Goal: Book appointment/travel/reservation

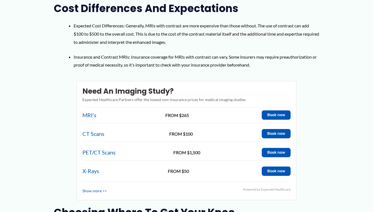
scroll to position [501, 0]
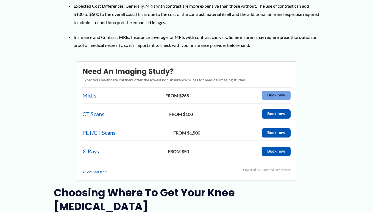
click at [271, 91] on button "Book now" at bounding box center [276, 95] width 29 height 9
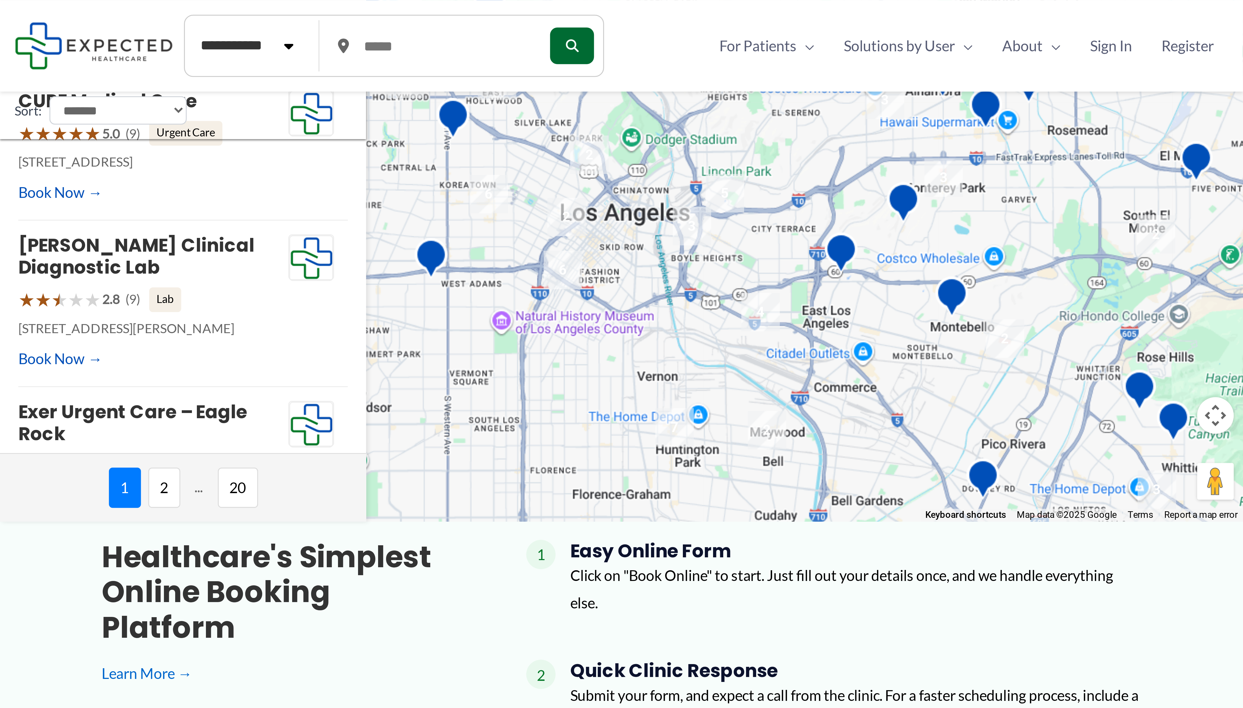
scroll to position [63, 0]
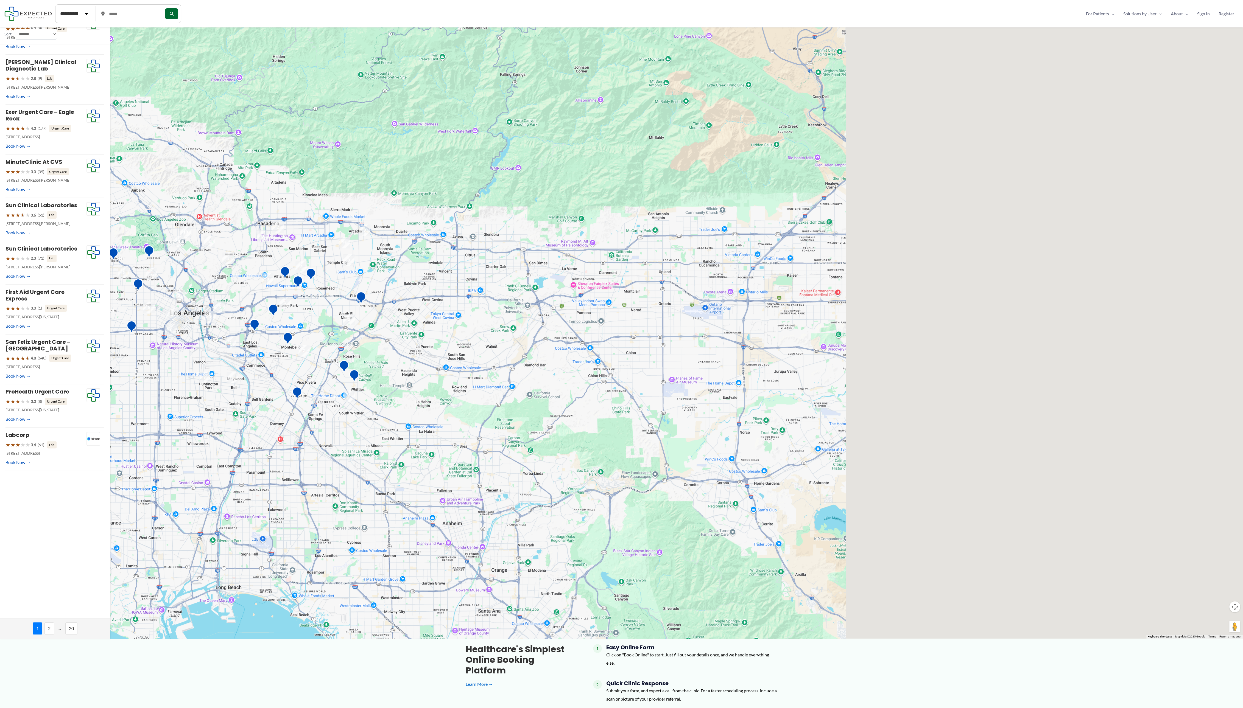
drag, startPoint x: 1047, startPoint y: 313, endPoint x: 499, endPoint y: 322, distance: 547.9
click at [372, 212] on div at bounding box center [621, 300] width 1243 height 677
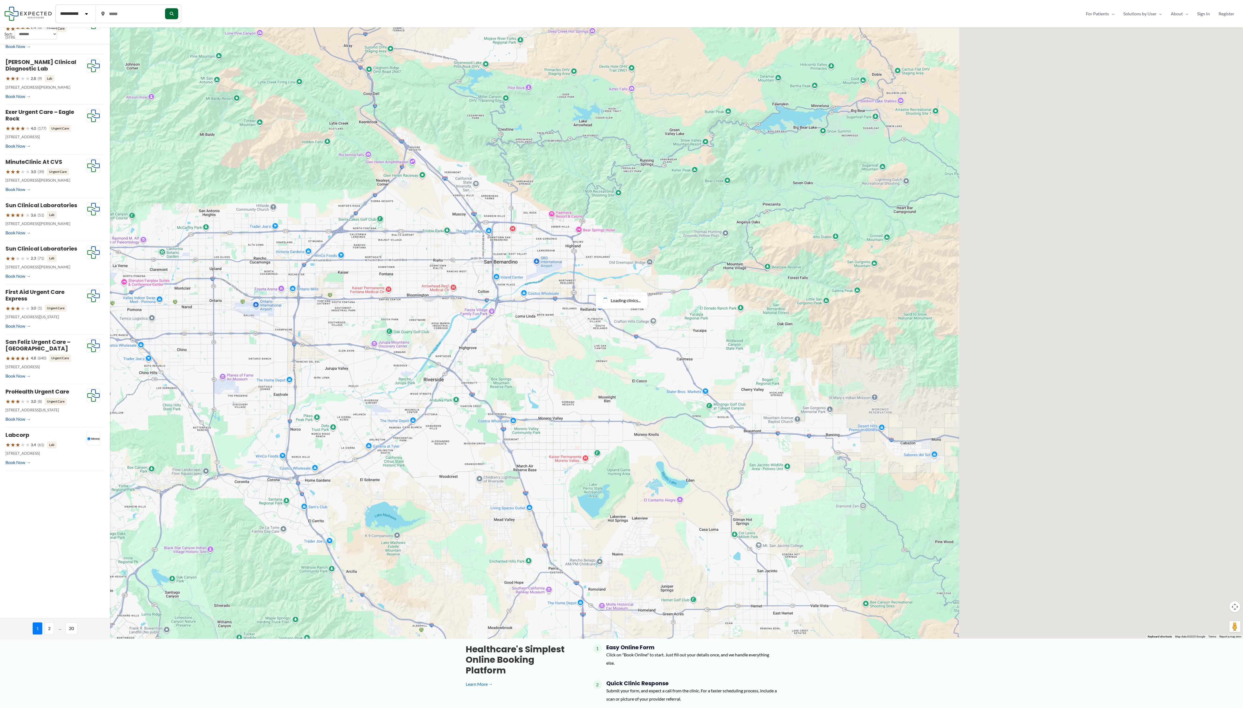
drag, startPoint x: 1024, startPoint y: 342, endPoint x: 1028, endPoint y: 356, distance: 14.5
click at [372, 212] on div at bounding box center [621, 300] width 1243 height 677
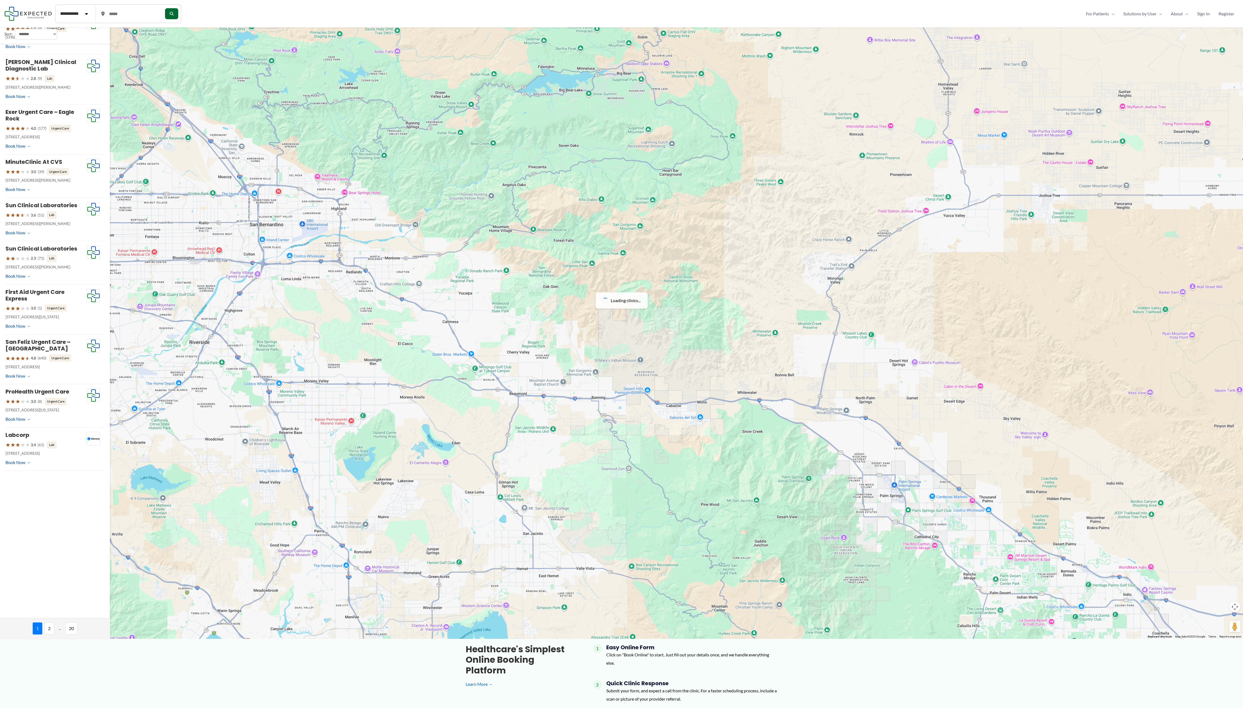
click at [372, 212] on div at bounding box center [621, 300] width 1243 height 677
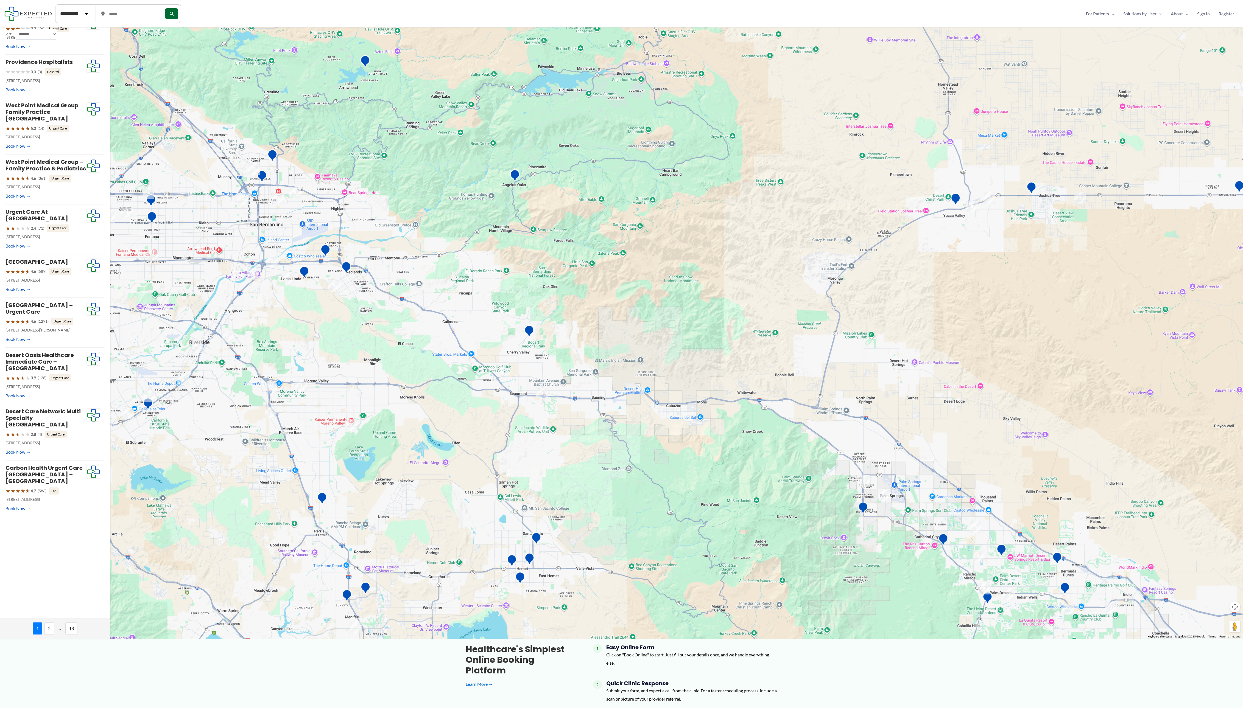
drag, startPoint x: 1060, startPoint y: 293, endPoint x: 425, endPoint y: 308, distance: 635.0
click at [372, 212] on div at bounding box center [621, 300] width 1243 height 677
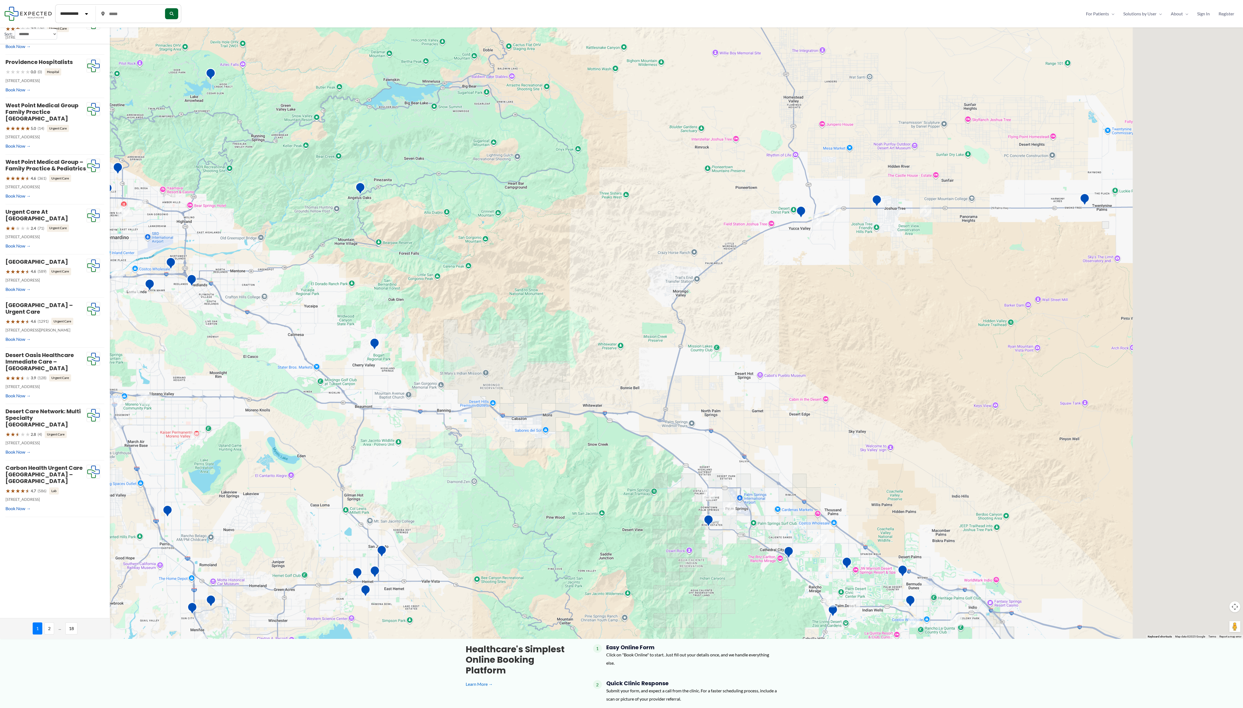
drag, startPoint x: 1131, startPoint y: 168, endPoint x: 507, endPoint y: 300, distance: 637.6
click at [372, 212] on div at bounding box center [621, 300] width 1243 height 677
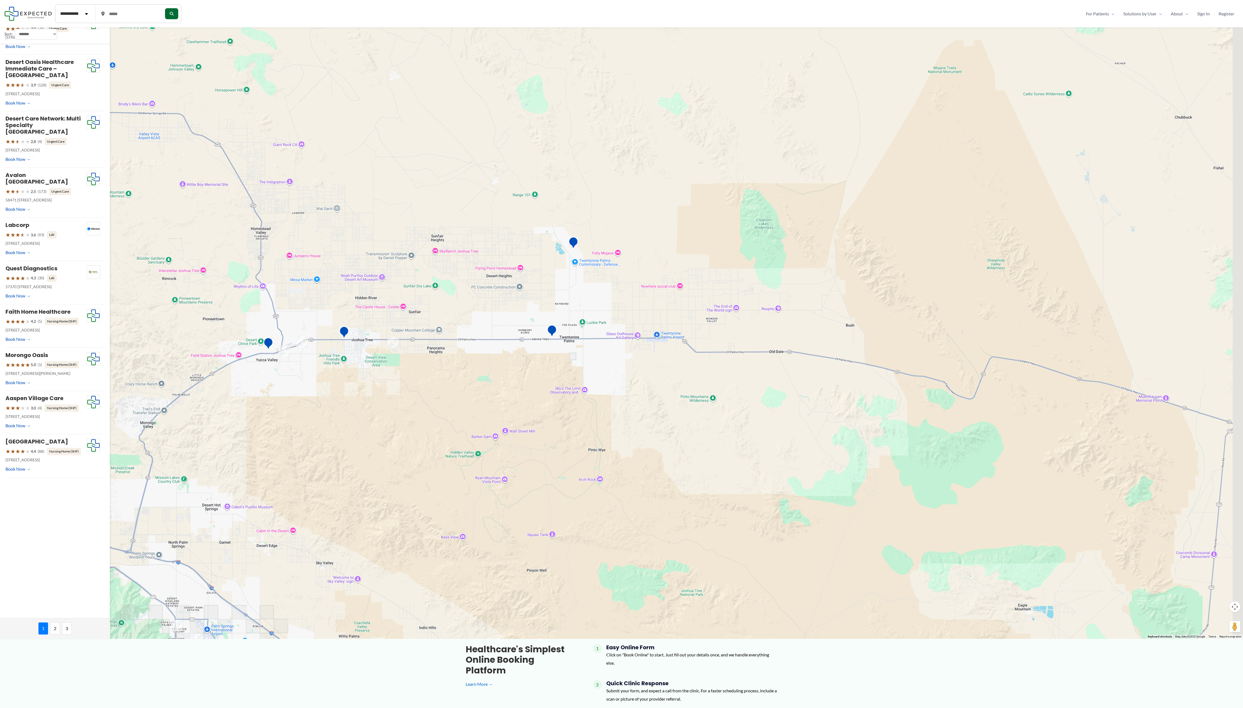
drag, startPoint x: 1182, startPoint y: 161, endPoint x: 581, endPoint y: 366, distance: 635.0
click at [372, 212] on div at bounding box center [621, 300] width 1243 height 677
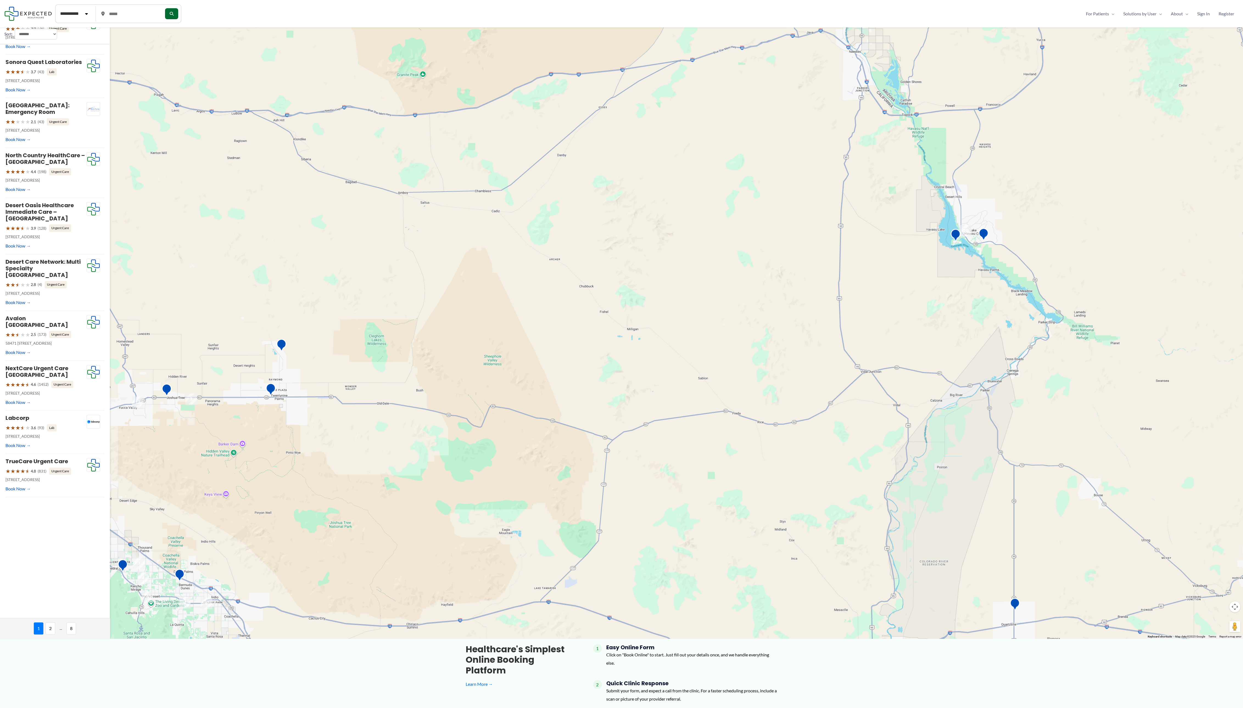
drag, startPoint x: 1122, startPoint y: 176, endPoint x: 462, endPoint y: 397, distance: 695.7
click at [372, 212] on div at bounding box center [621, 300] width 1243 height 677
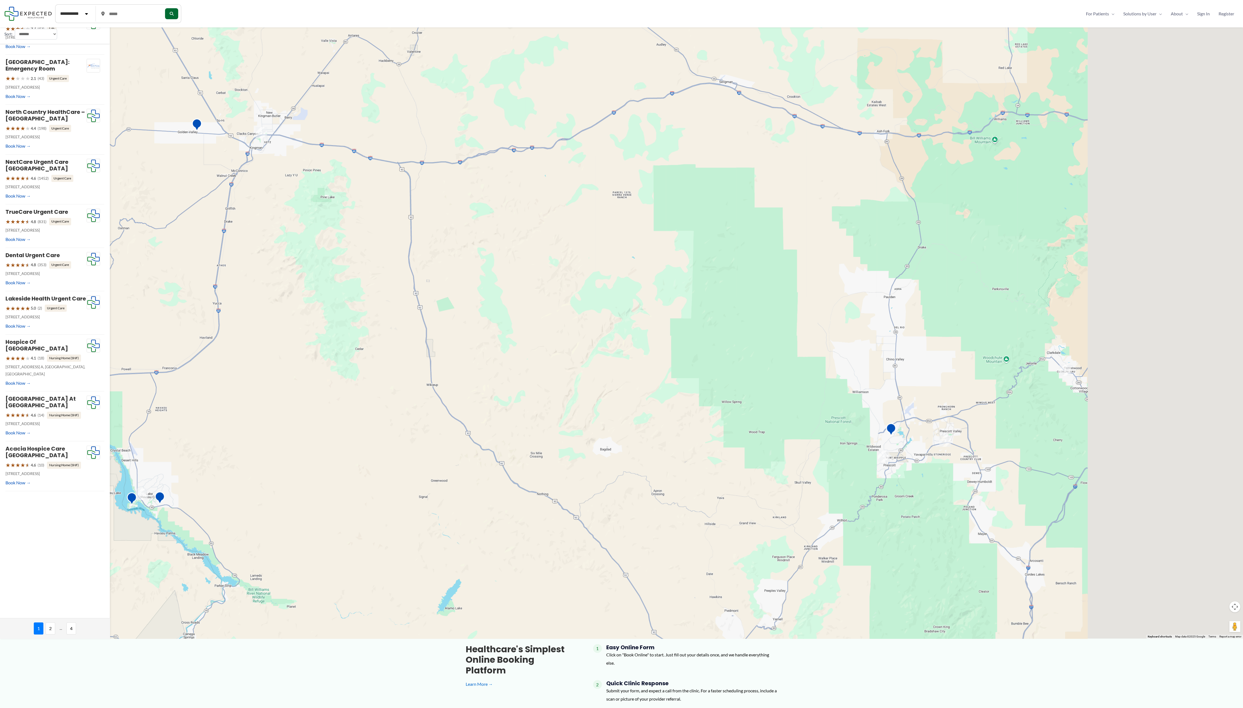
drag, startPoint x: 1081, startPoint y: 130, endPoint x: 541, endPoint y: 406, distance: 607.2
click at [372, 212] on div at bounding box center [621, 300] width 1243 height 677
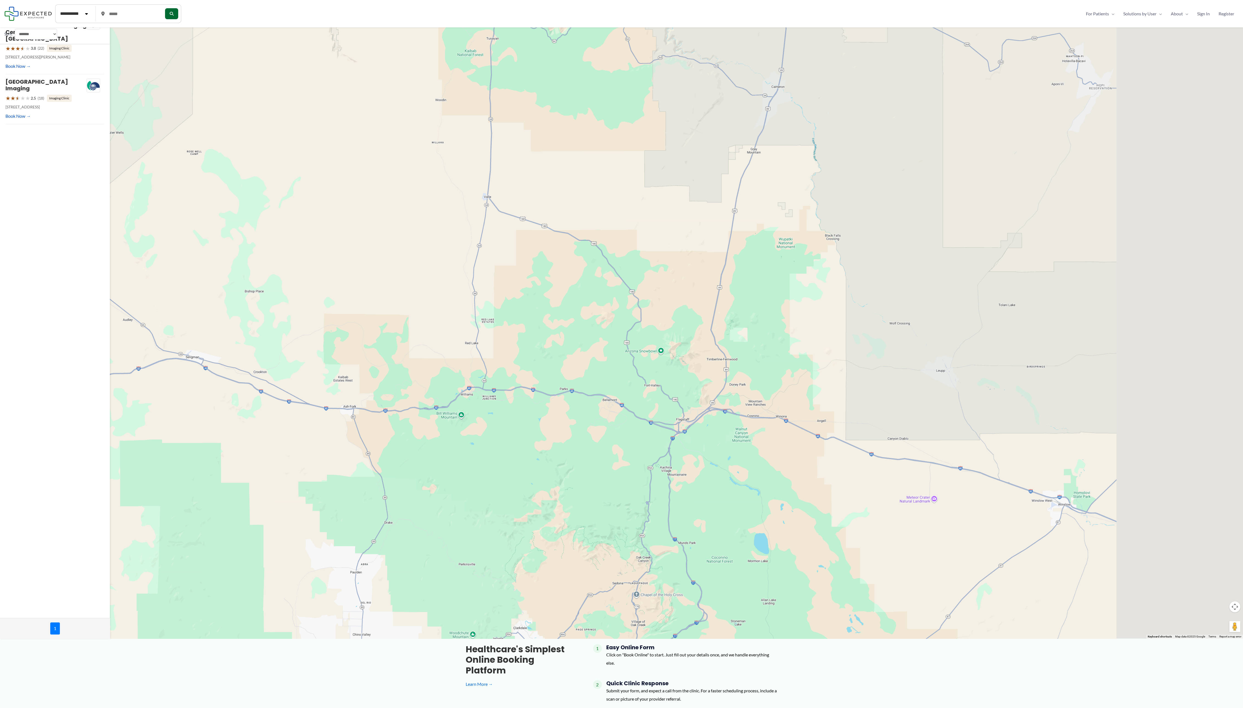
drag, startPoint x: 1104, startPoint y: 160, endPoint x: 458, endPoint y: 419, distance: 696.6
click at [372, 212] on div at bounding box center [621, 300] width 1243 height 677
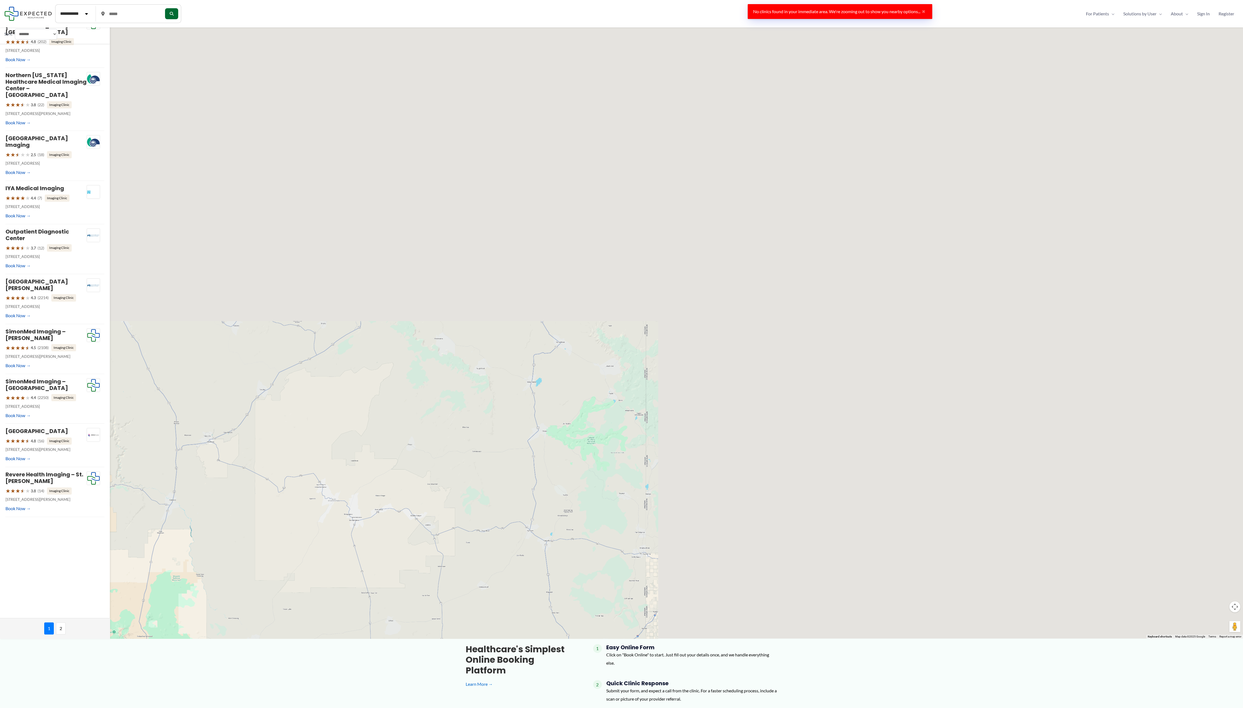
drag, startPoint x: 843, startPoint y: 240, endPoint x: 332, endPoint y: 439, distance: 548.1
click at [333, 212] on div at bounding box center [621, 300] width 1243 height 677
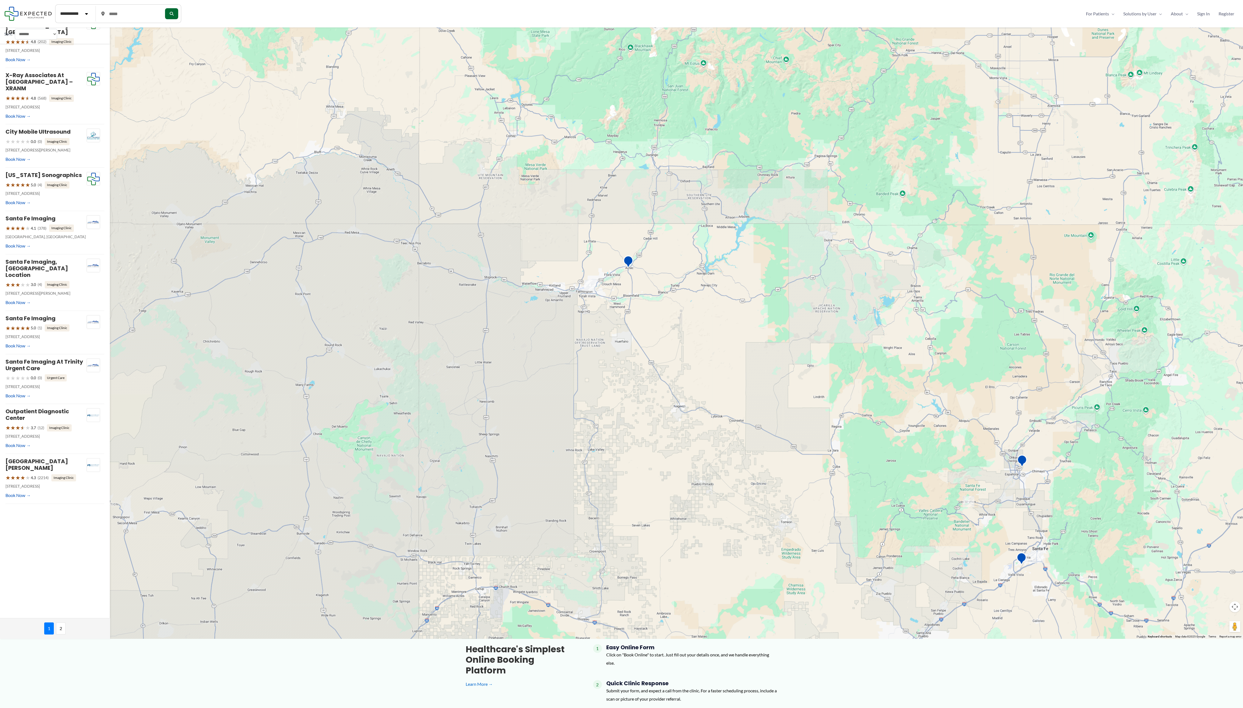
drag, startPoint x: 1103, startPoint y: 134, endPoint x: 415, endPoint y: 436, distance: 751.0
click at [372, 212] on div at bounding box center [621, 300] width 1243 height 677
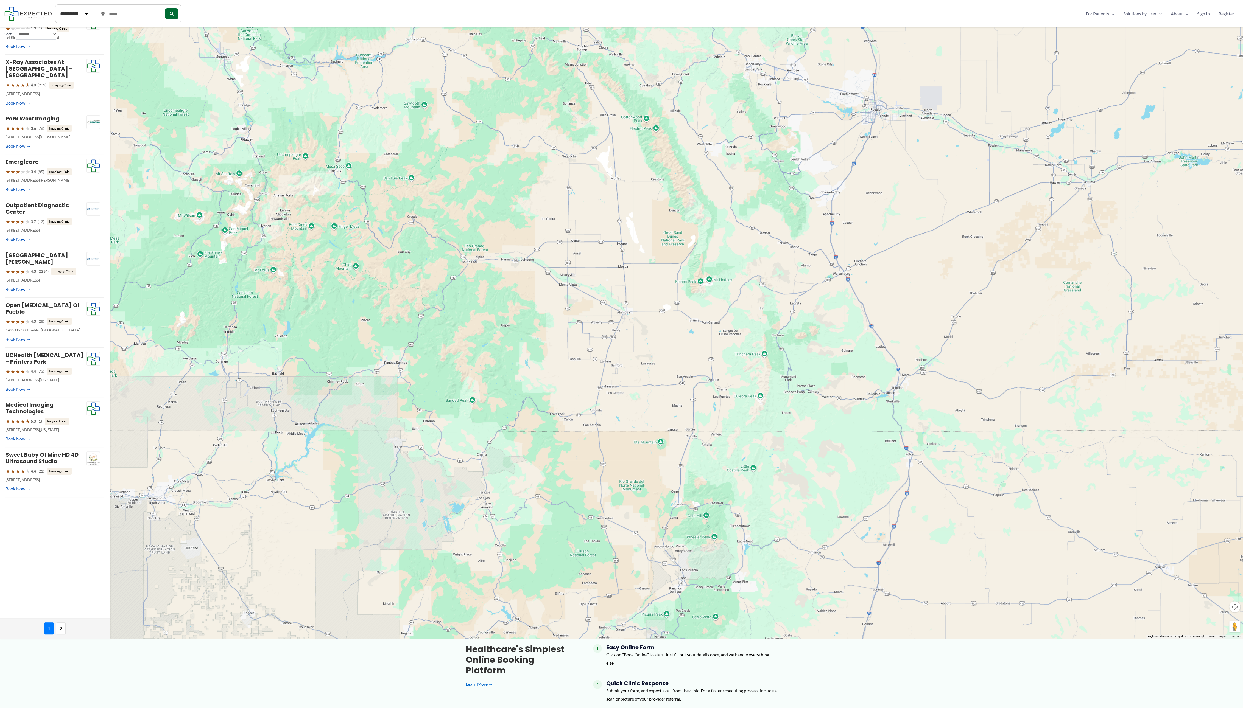
drag, startPoint x: 863, startPoint y: 158, endPoint x: 613, endPoint y: 541, distance: 456.7
click at [372, 212] on div at bounding box center [621, 300] width 1243 height 677
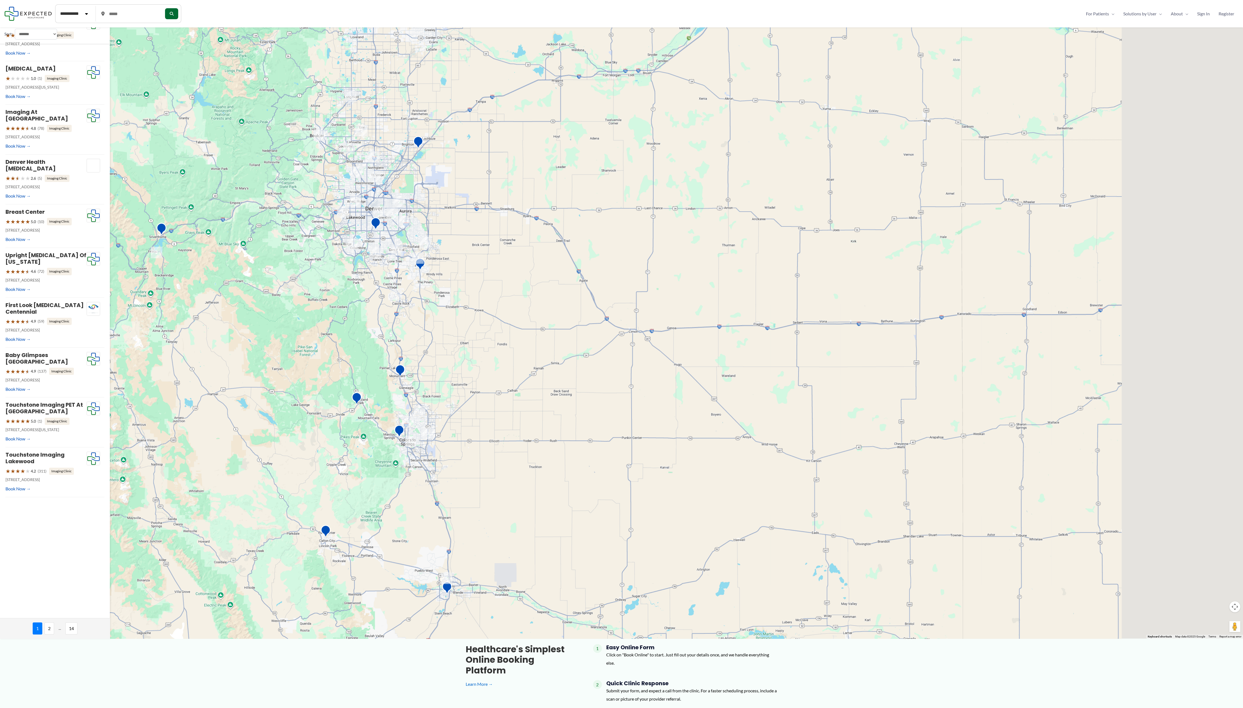
drag, startPoint x: 986, startPoint y: 200, endPoint x: 539, endPoint y: 510, distance: 544.4
click at [372, 212] on div at bounding box center [621, 300] width 1243 height 677
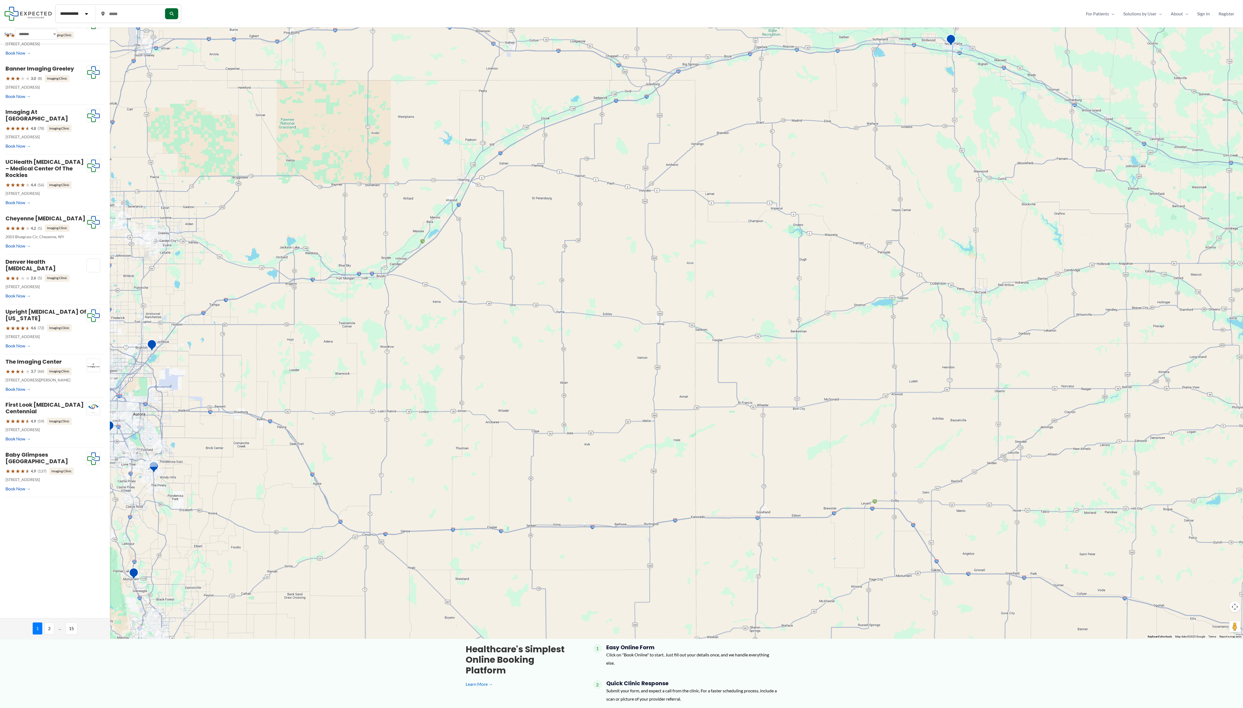
drag, startPoint x: 1173, startPoint y: 211, endPoint x: 445, endPoint y: 329, distance: 736.7
click at [372, 212] on div at bounding box center [621, 300] width 1243 height 677
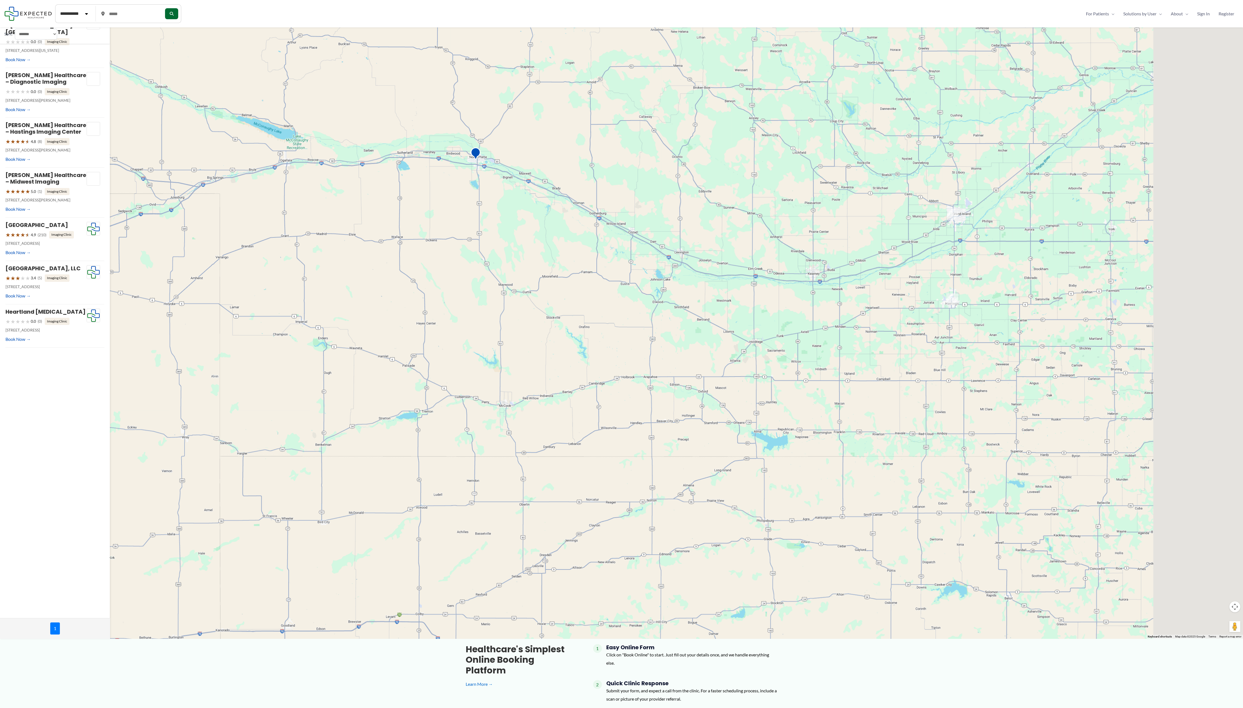
drag, startPoint x: 1122, startPoint y: 187, endPoint x: 552, endPoint y: 444, distance: 625.1
click at [372, 212] on div at bounding box center [621, 300] width 1243 height 677
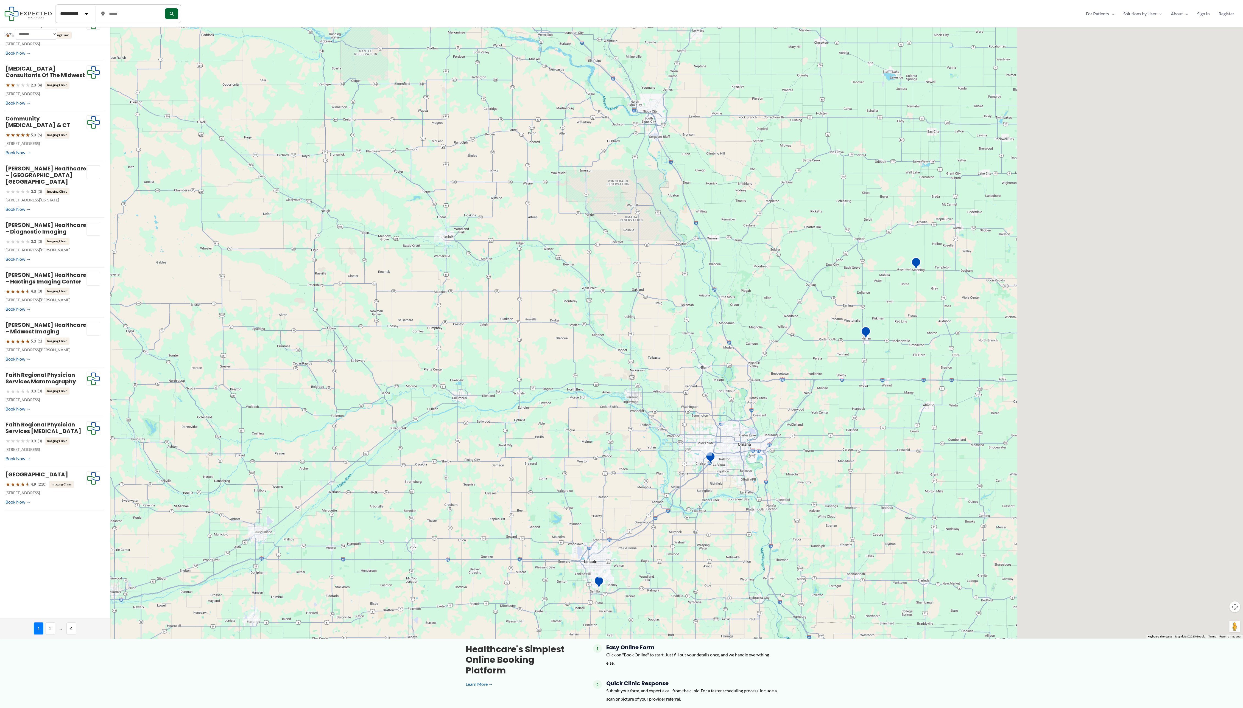
drag, startPoint x: 1103, startPoint y: 253, endPoint x: 658, endPoint y: 467, distance: 493.8
click at [372, 212] on div at bounding box center [621, 300] width 1243 height 677
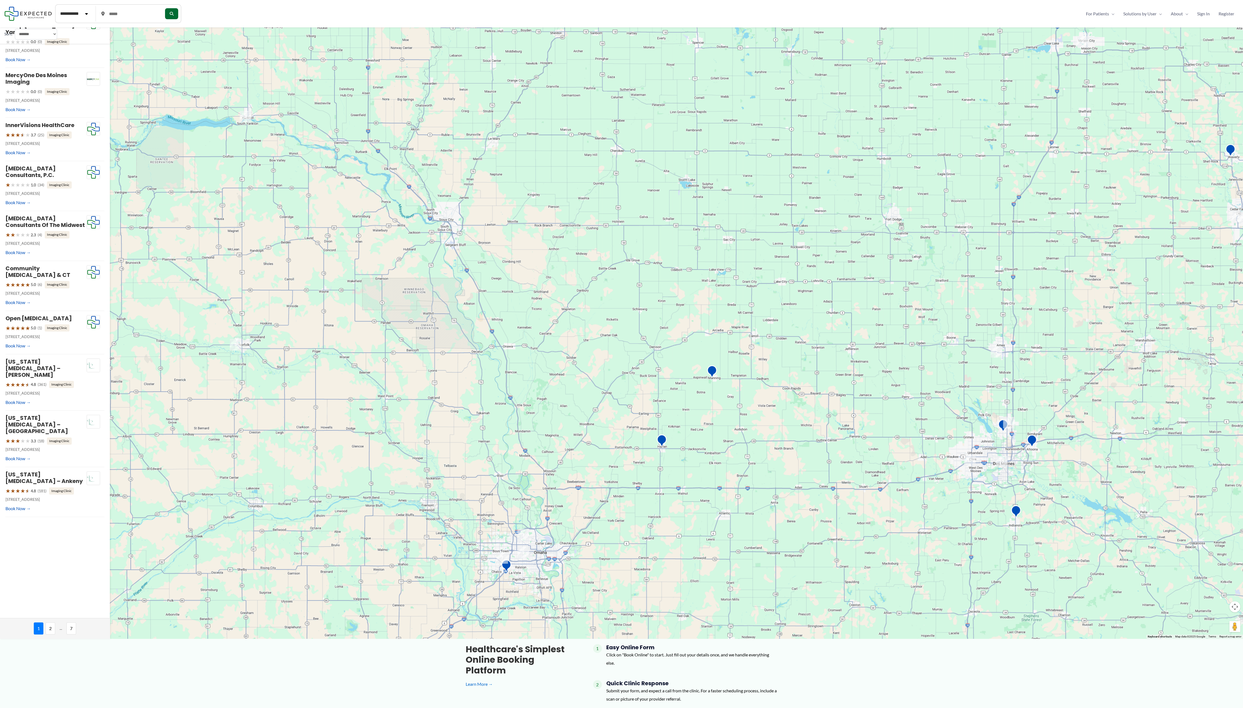
drag, startPoint x: 1050, startPoint y: 325, endPoint x: 461, endPoint y: 496, distance: 613.7
click at [372, 212] on div at bounding box center [621, 300] width 1243 height 677
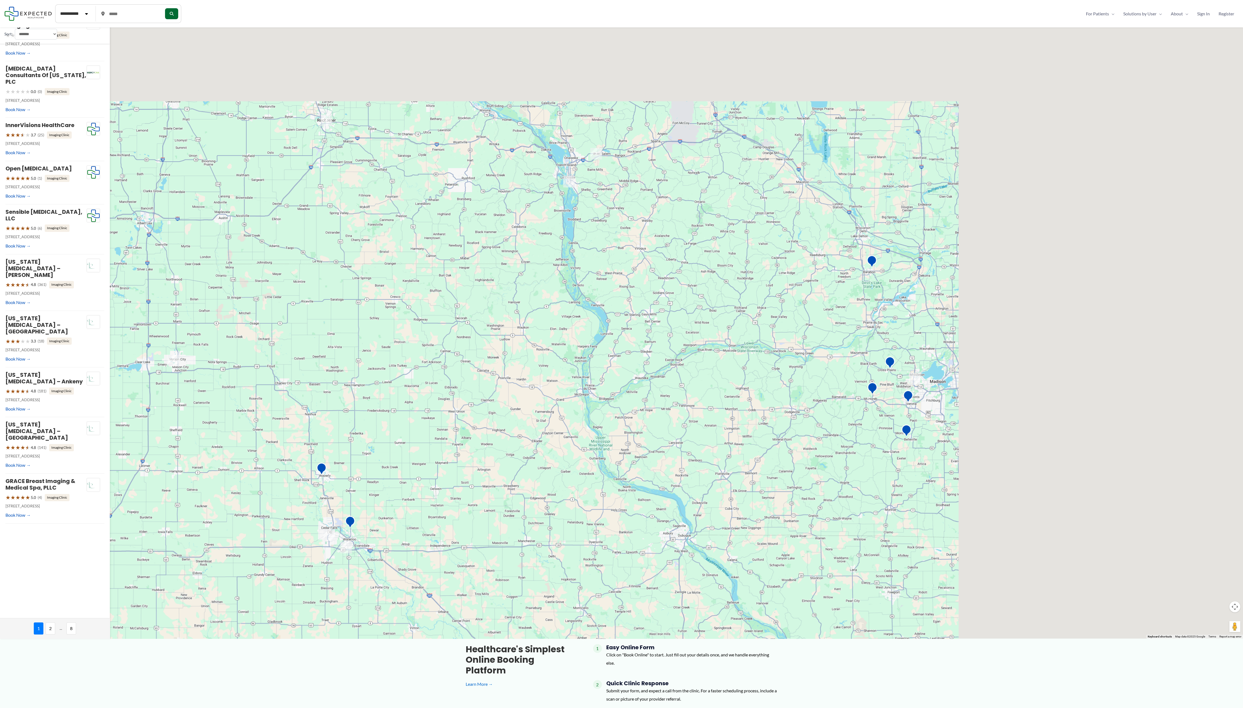
drag, startPoint x: 1053, startPoint y: 285, endPoint x: 472, endPoint y: 500, distance: 619.5
click at [372, 212] on div at bounding box center [621, 300] width 1243 height 677
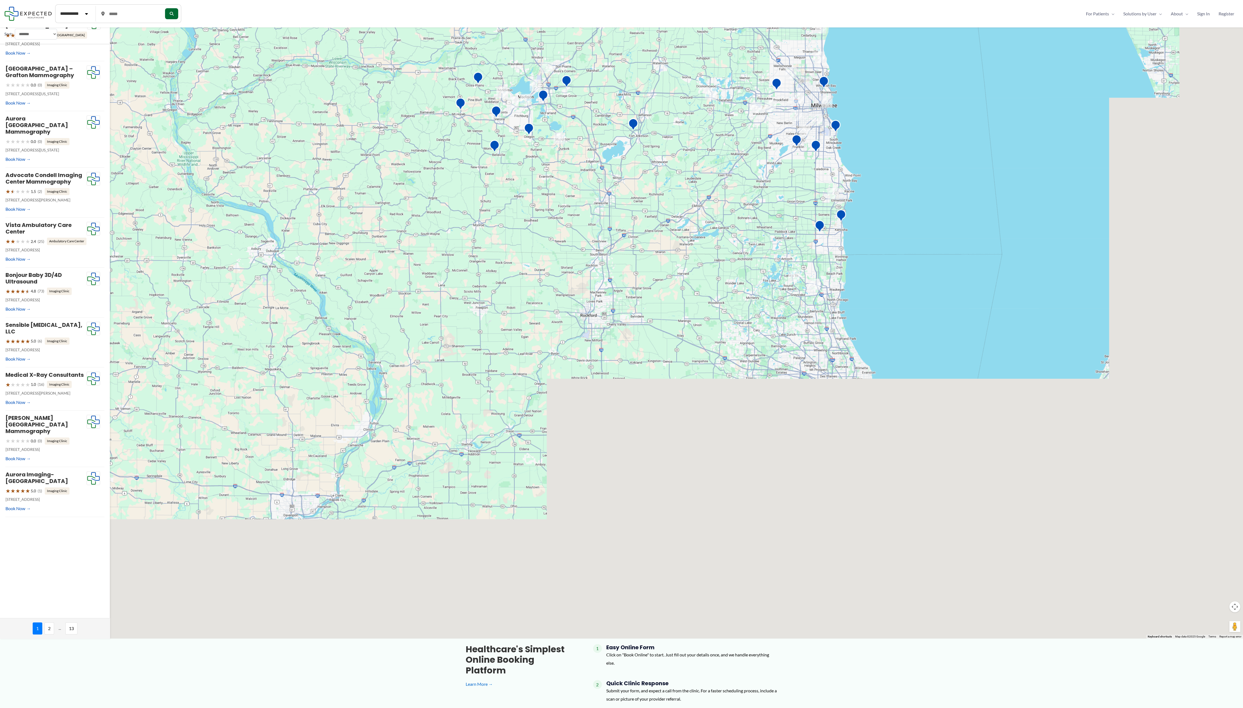
drag, startPoint x: 908, startPoint y: 570, endPoint x: 746, endPoint y: 204, distance: 400.4
click at [372, 204] on div at bounding box center [621, 300] width 1243 height 677
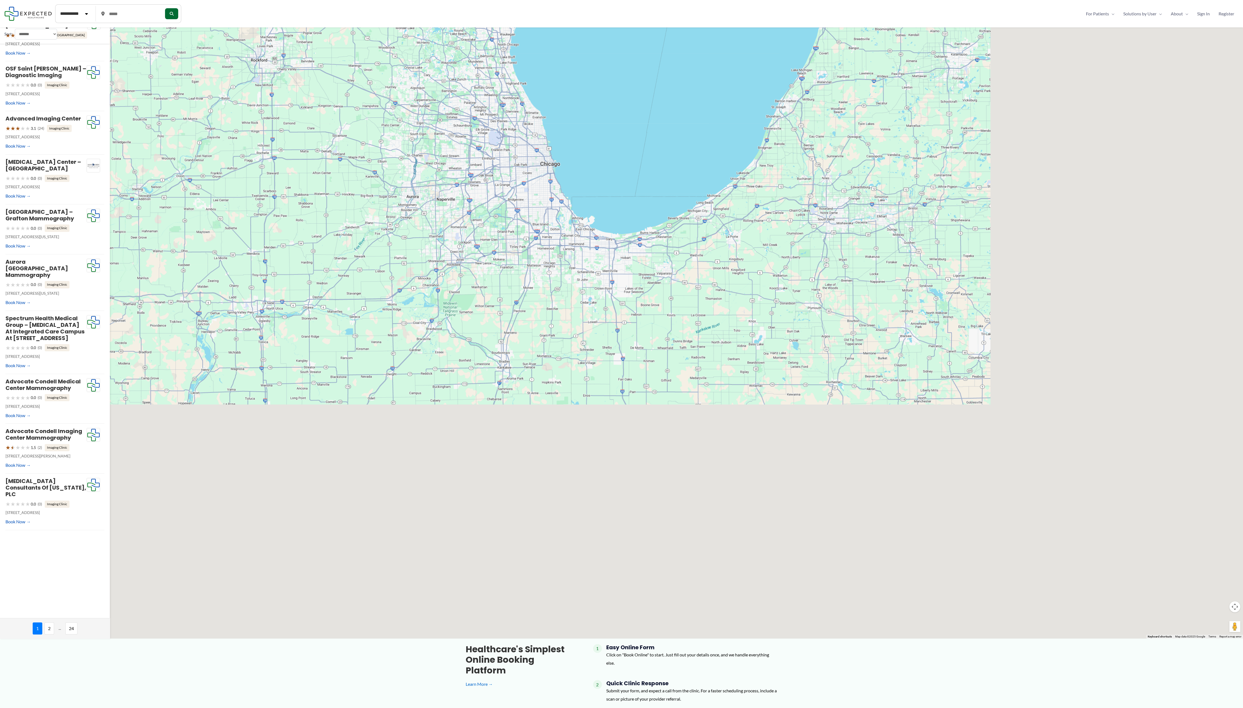
drag, startPoint x: 968, startPoint y: 522, endPoint x: 594, endPoint y: 196, distance: 496.8
click at [372, 192] on div at bounding box center [621, 300] width 1243 height 677
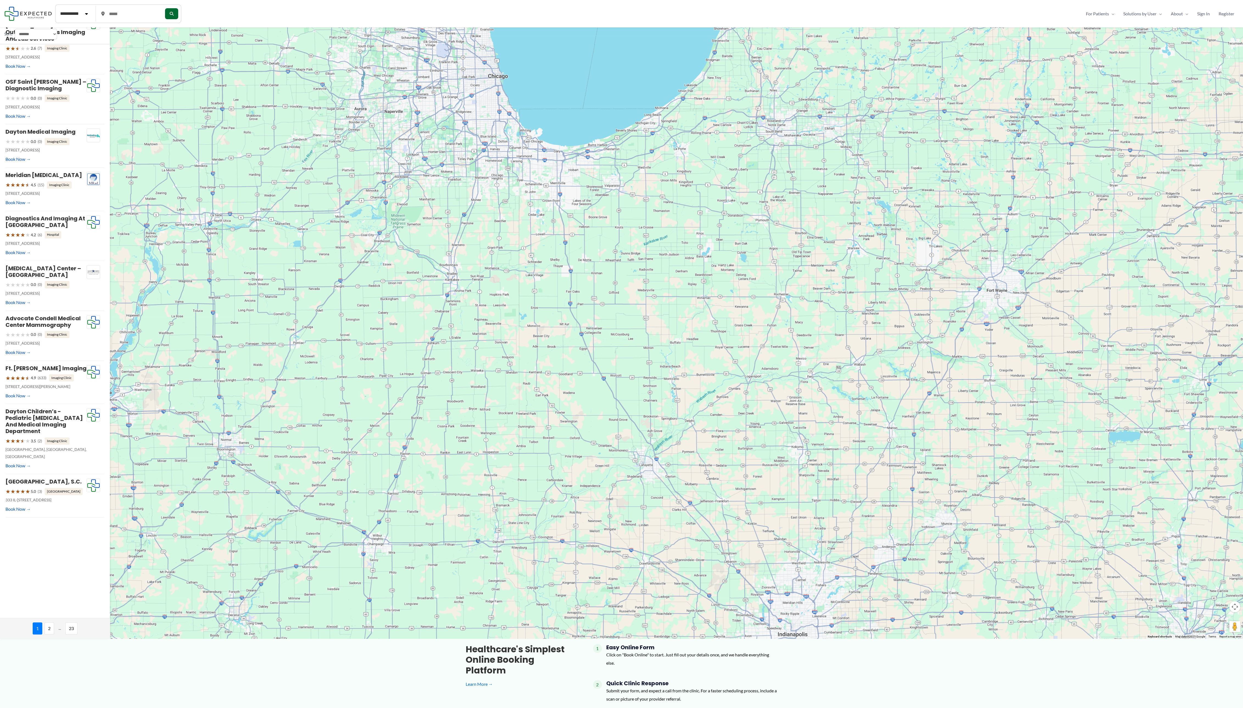
drag, startPoint x: 683, startPoint y: 252, endPoint x: 598, endPoint y: 169, distance: 118.4
click at [372, 169] on div at bounding box center [621, 300] width 1243 height 677
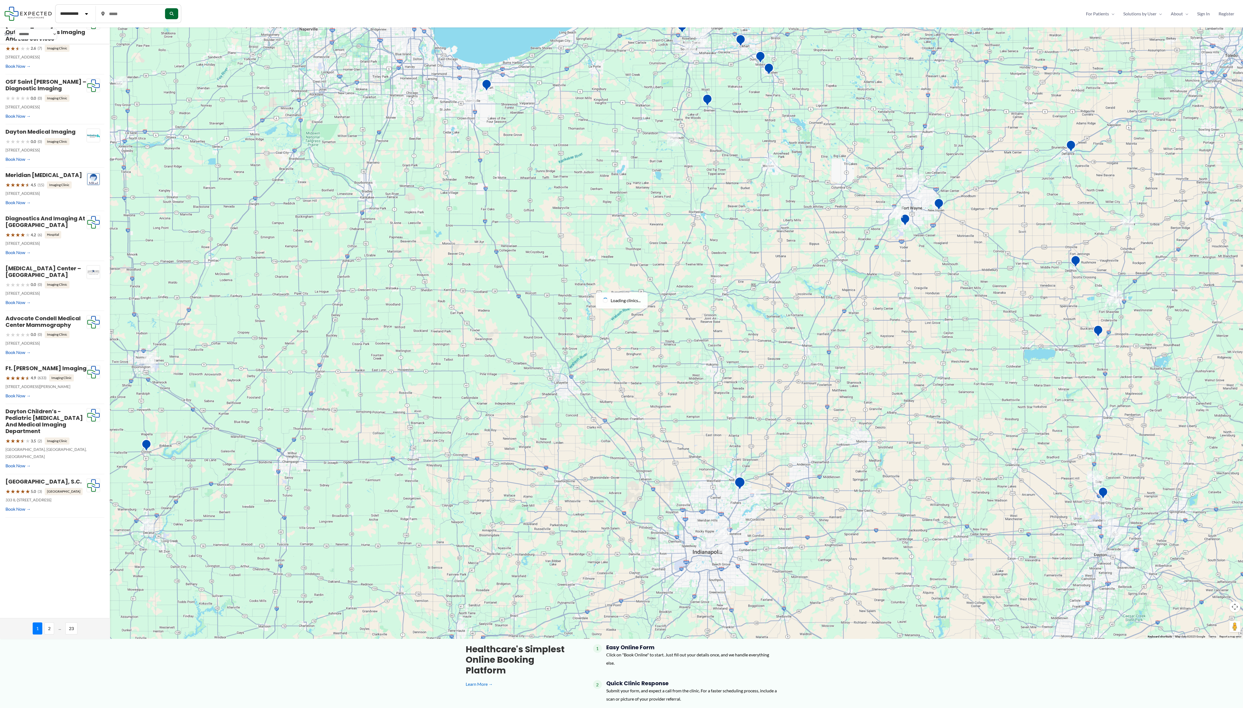
click at [372, 212] on div at bounding box center [621, 300] width 1243 height 677
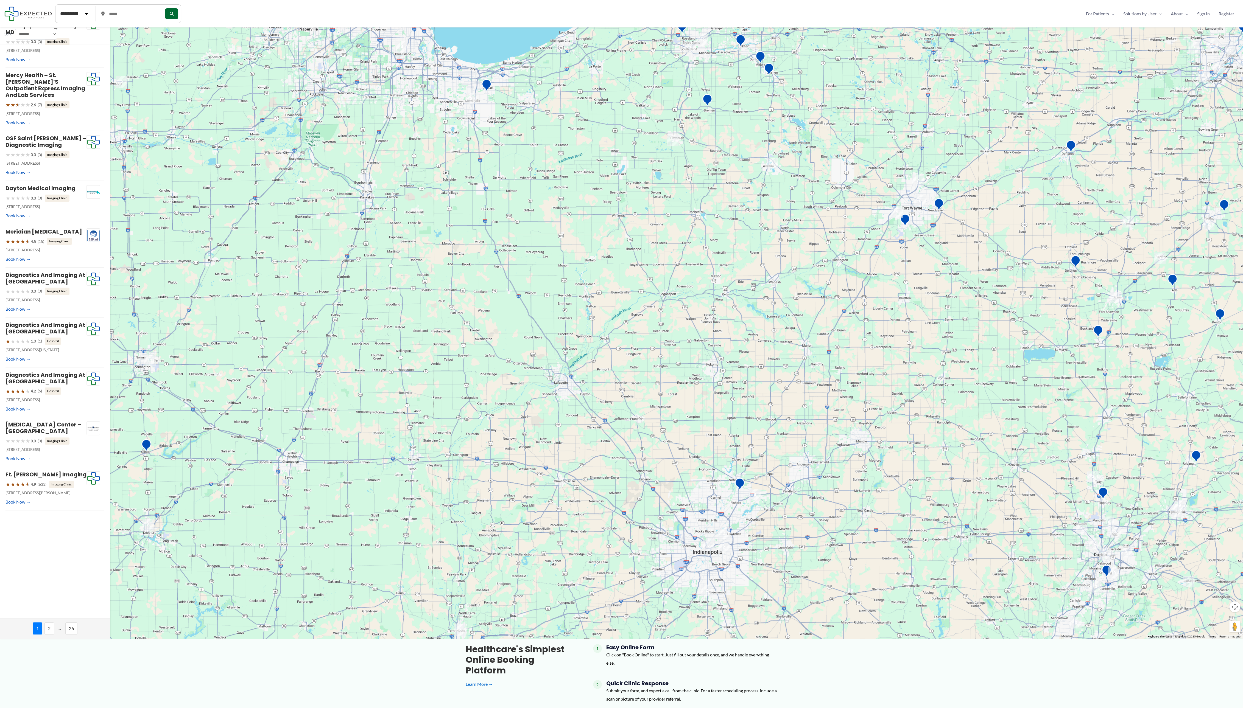
drag, startPoint x: 963, startPoint y: 559, endPoint x: 558, endPoint y: 428, distance: 425.2
click at [372, 212] on div at bounding box center [621, 300] width 1243 height 677
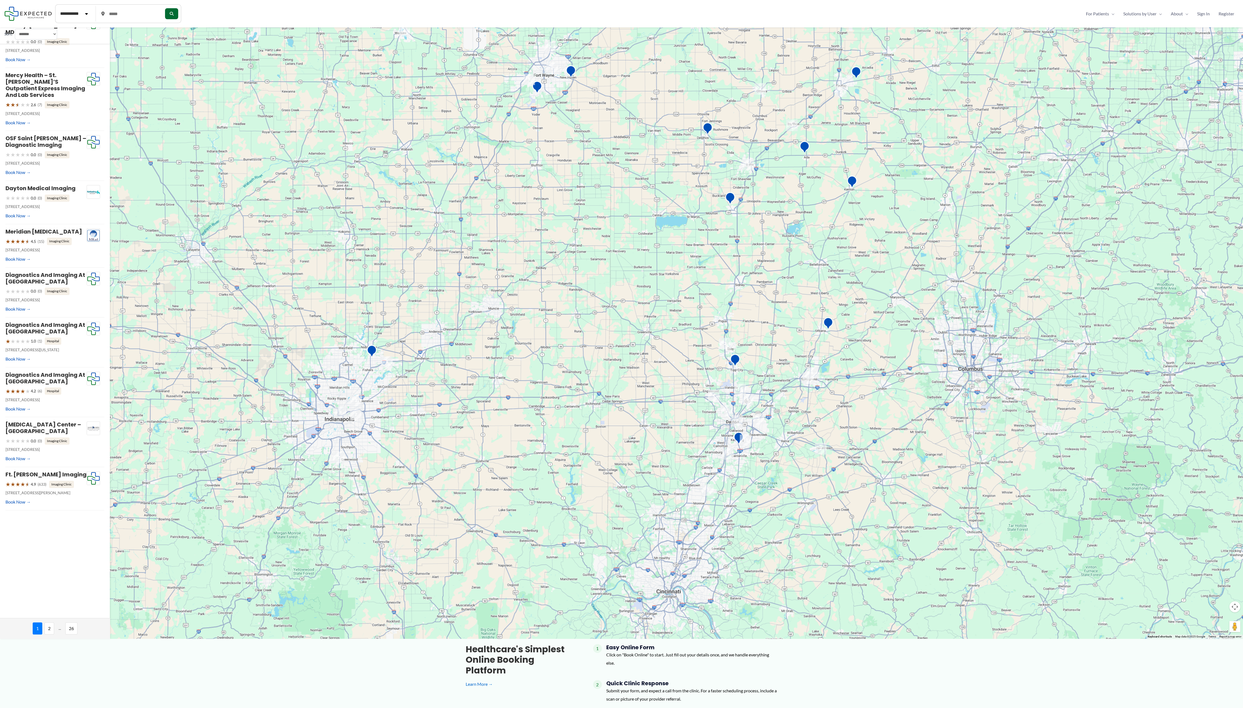
drag, startPoint x: 1028, startPoint y: 554, endPoint x: 661, endPoint y: 421, distance: 391.0
click at [372, 212] on div at bounding box center [621, 300] width 1243 height 677
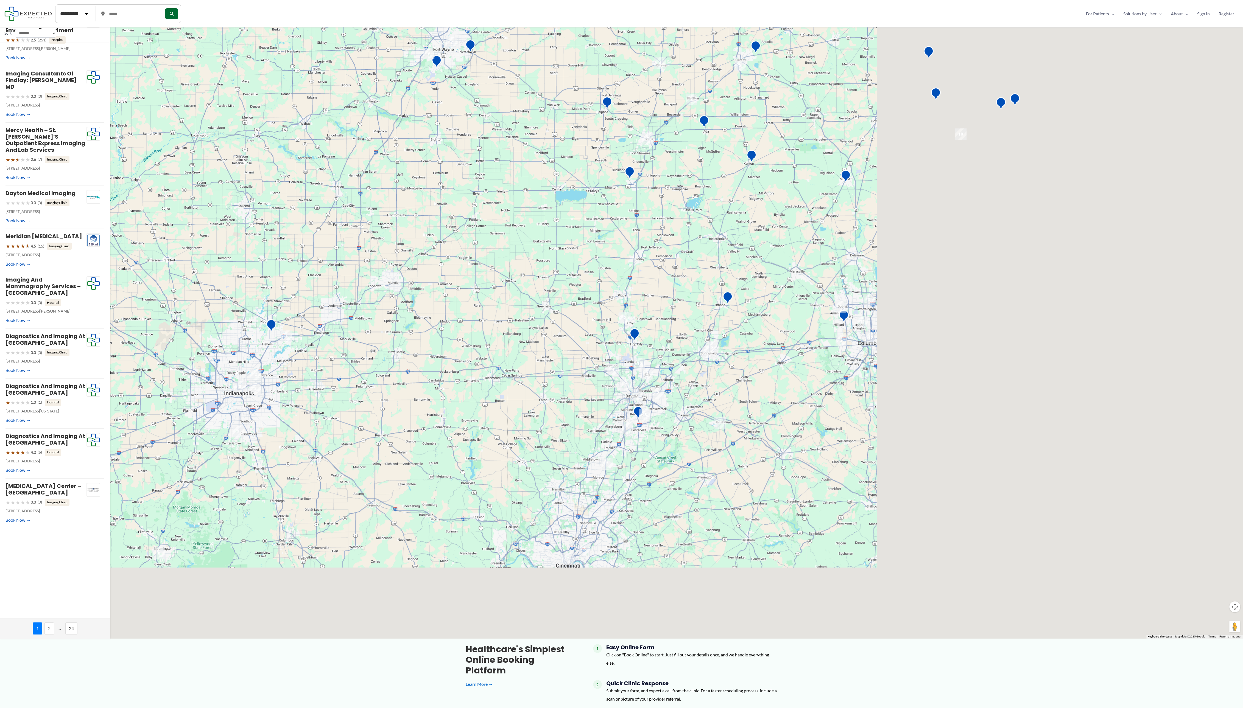
drag, startPoint x: 364, startPoint y: 92, endPoint x: 236, endPoint y: 61, distance: 132.1
click at [236, 61] on div at bounding box center [621, 300] width 1243 height 677
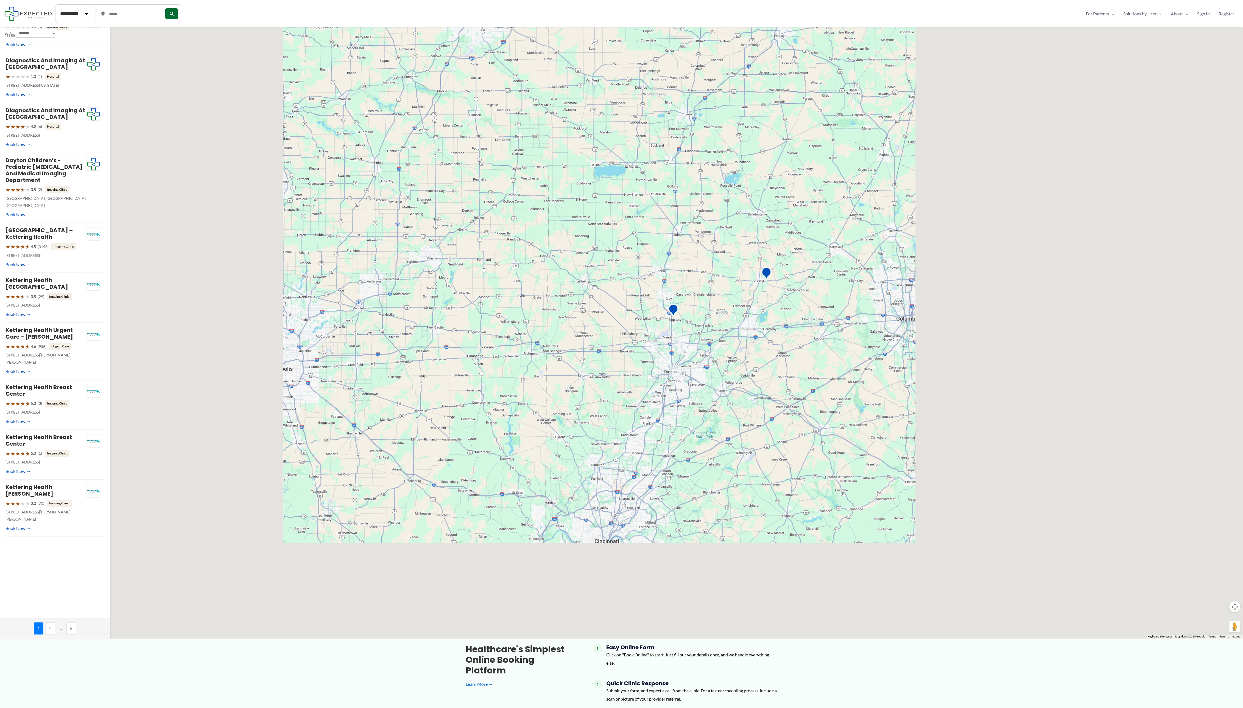
drag, startPoint x: 261, startPoint y: 98, endPoint x: 299, endPoint y: 74, distance: 45.5
click at [299, 74] on div at bounding box center [621, 300] width 1243 height 677
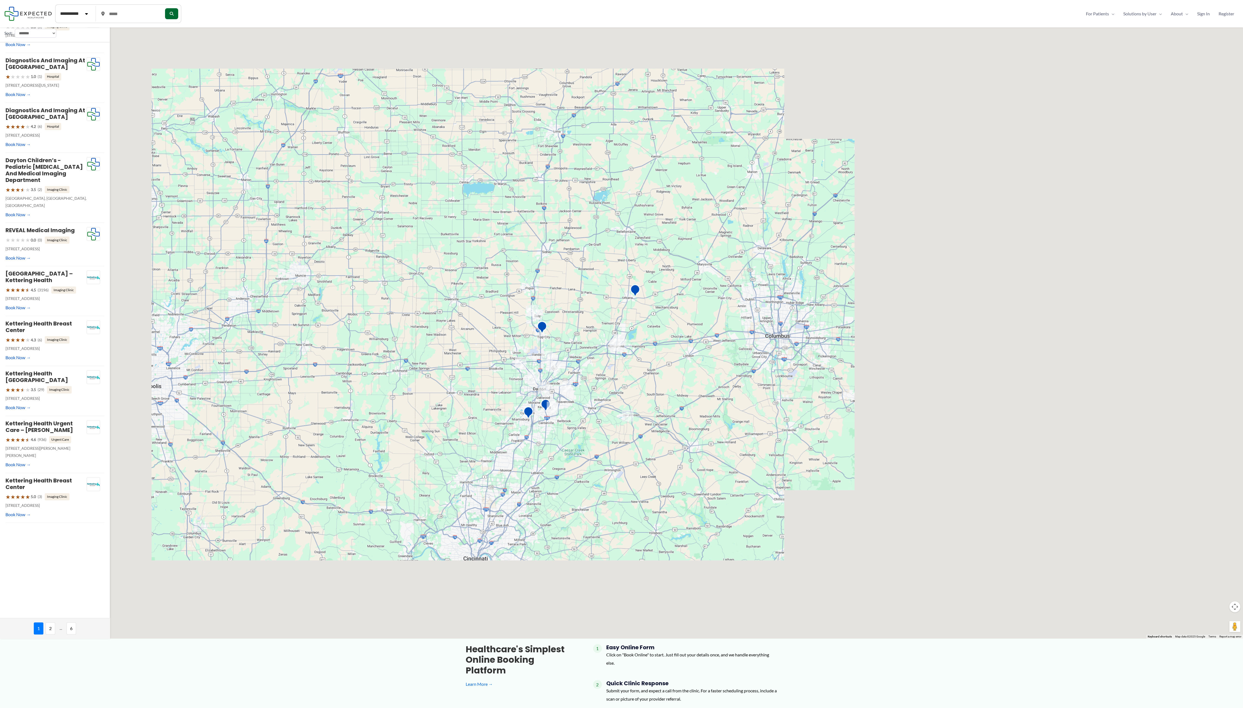
drag, startPoint x: 338, startPoint y: 98, endPoint x: 321, endPoint y: 116, distance: 24.8
click at [210, 116] on div at bounding box center [621, 300] width 1243 height 677
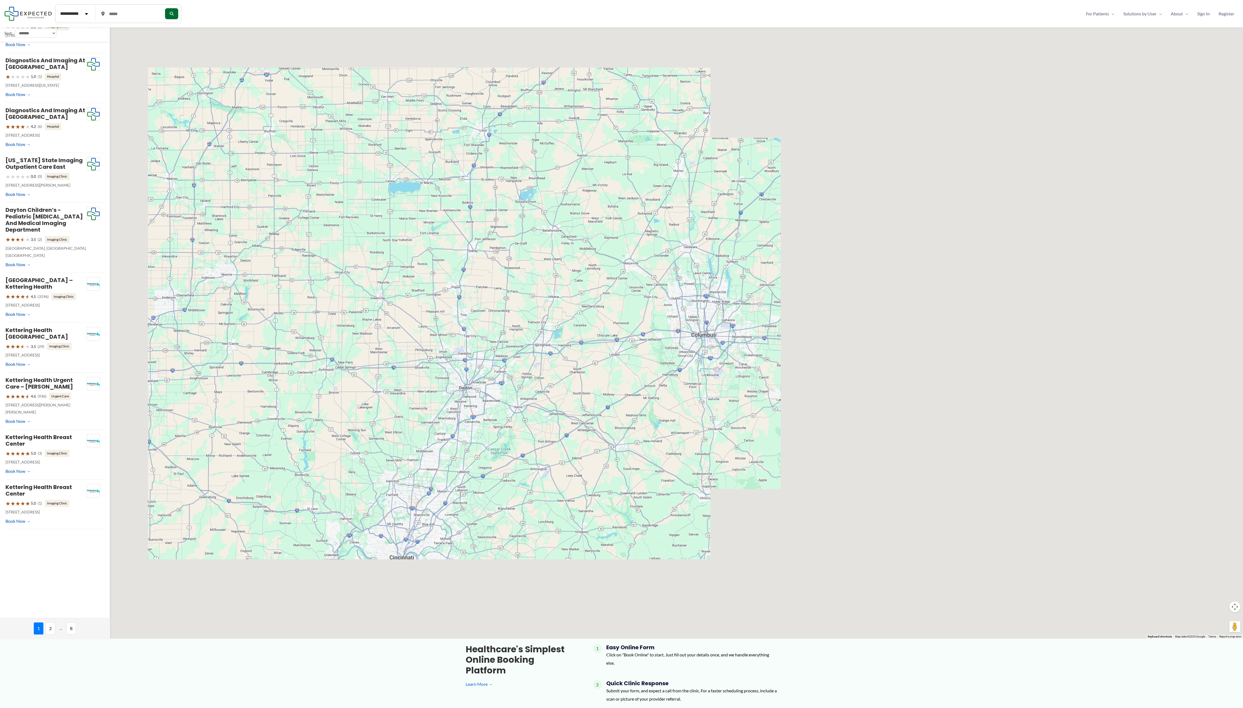
drag, startPoint x: 392, startPoint y: 107, endPoint x: 295, endPoint y: 106, distance: 96.6
click at [295, 106] on div at bounding box center [621, 300] width 1243 height 677
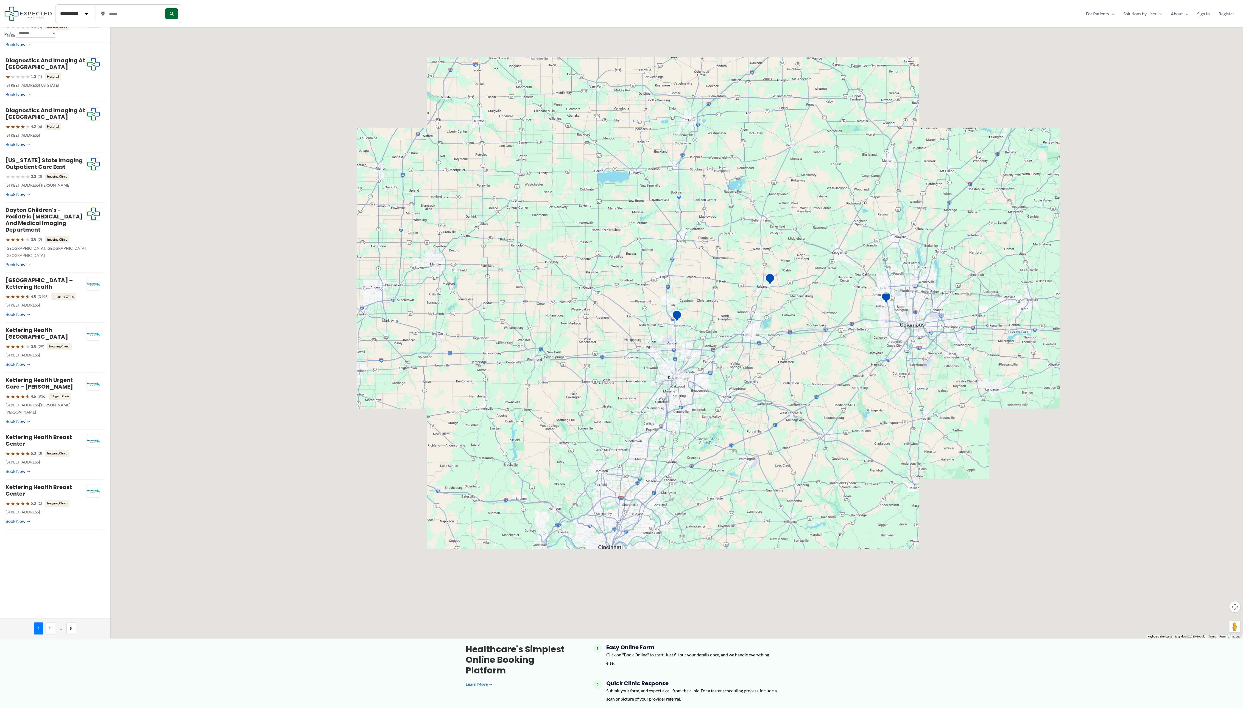
drag, startPoint x: 141, startPoint y: 120, endPoint x: 350, endPoint y: 110, distance: 209.7
click at [350, 110] on div at bounding box center [621, 300] width 1243 height 677
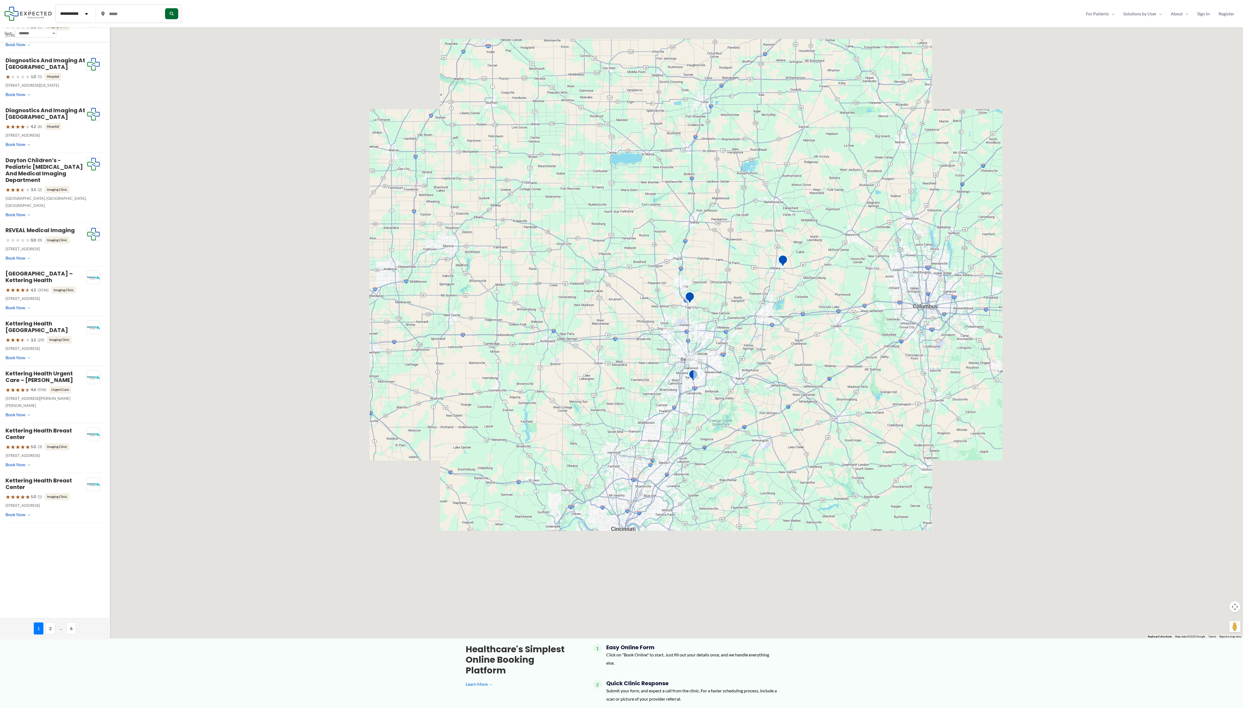
drag, startPoint x: 315, startPoint y: 129, endPoint x: 333, endPoint y: 102, distance: 32.9
click at [333, 102] on div at bounding box center [621, 300] width 1243 height 677
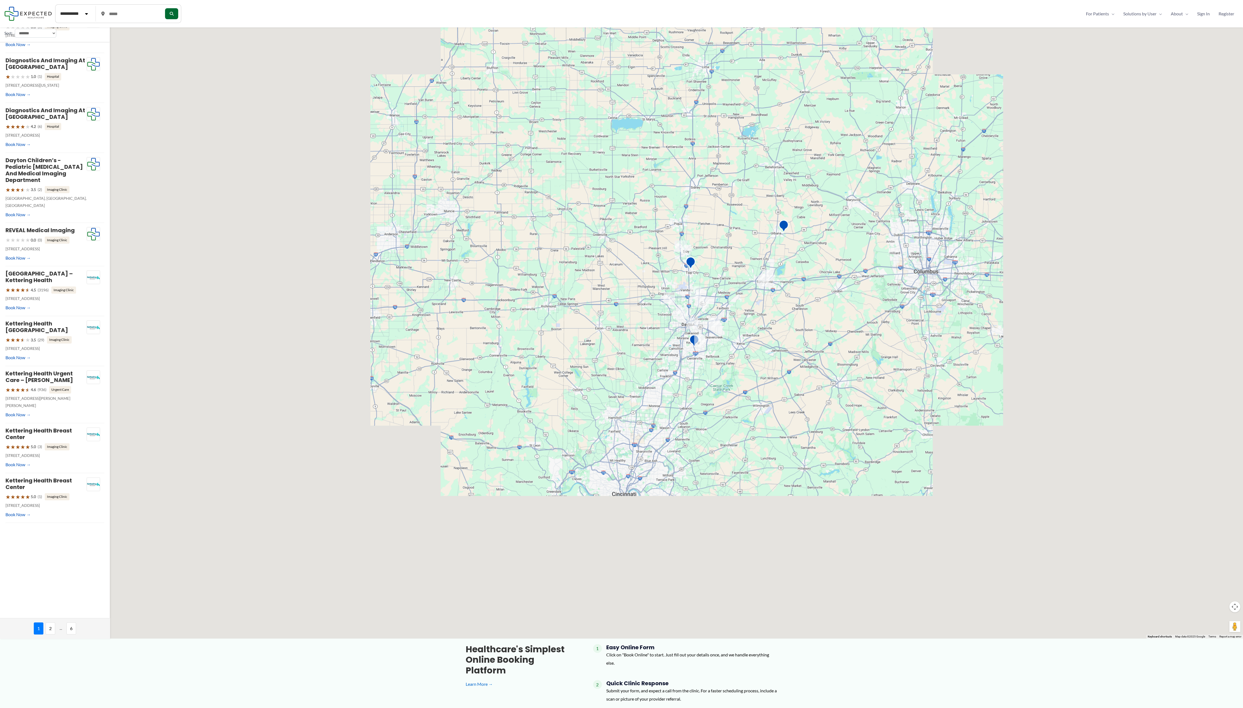
drag, startPoint x: 312, startPoint y: 125, endPoint x: 313, endPoint y: 89, distance: 35.4
click at [313, 89] on div at bounding box center [621, 300] width 1243 height 677
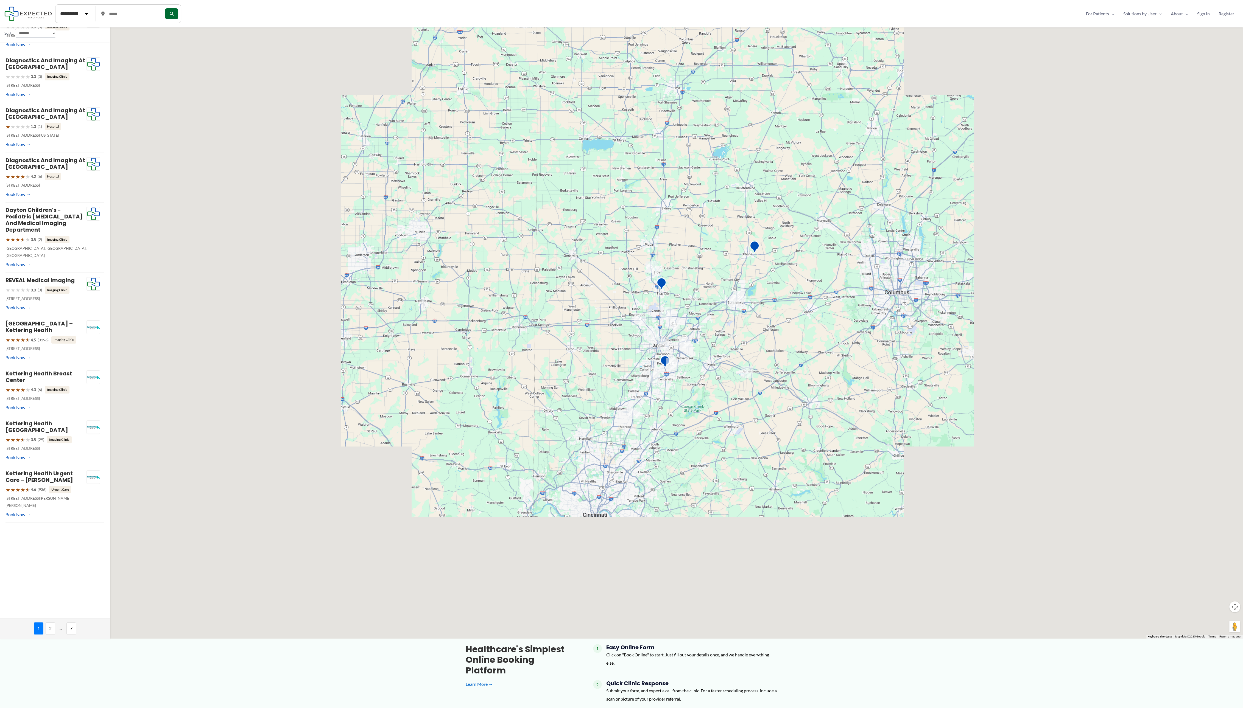
drag, startPoint x: 324, startPoint y: 74, endPoint x: 294, endPoint y: 95, distance: 36.4
click at [294, 95] on div at bounding box center [621, 300] width 1243 height 677
click at [372, 212] on img "2" at bounding box center [685, 342] width 12 height 12
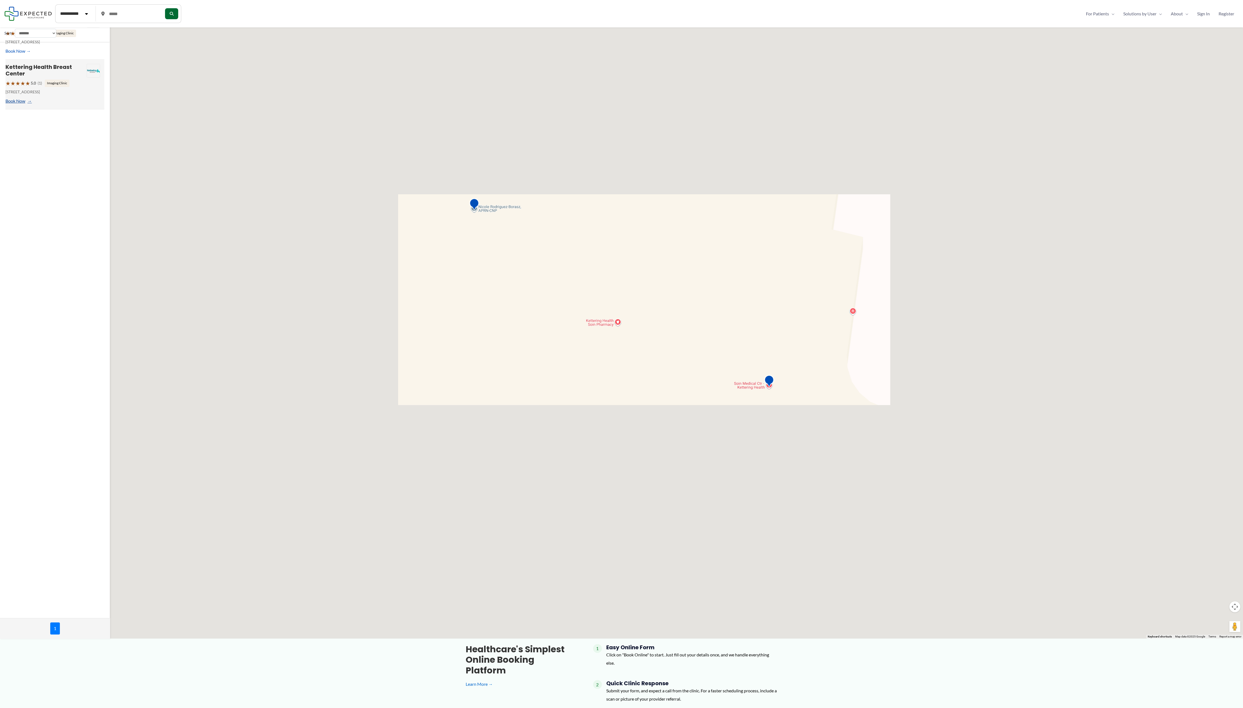
click at [16, 103] on link "Book Now" at bounding box center [17, 101] width 25 height 8
type input "**********"
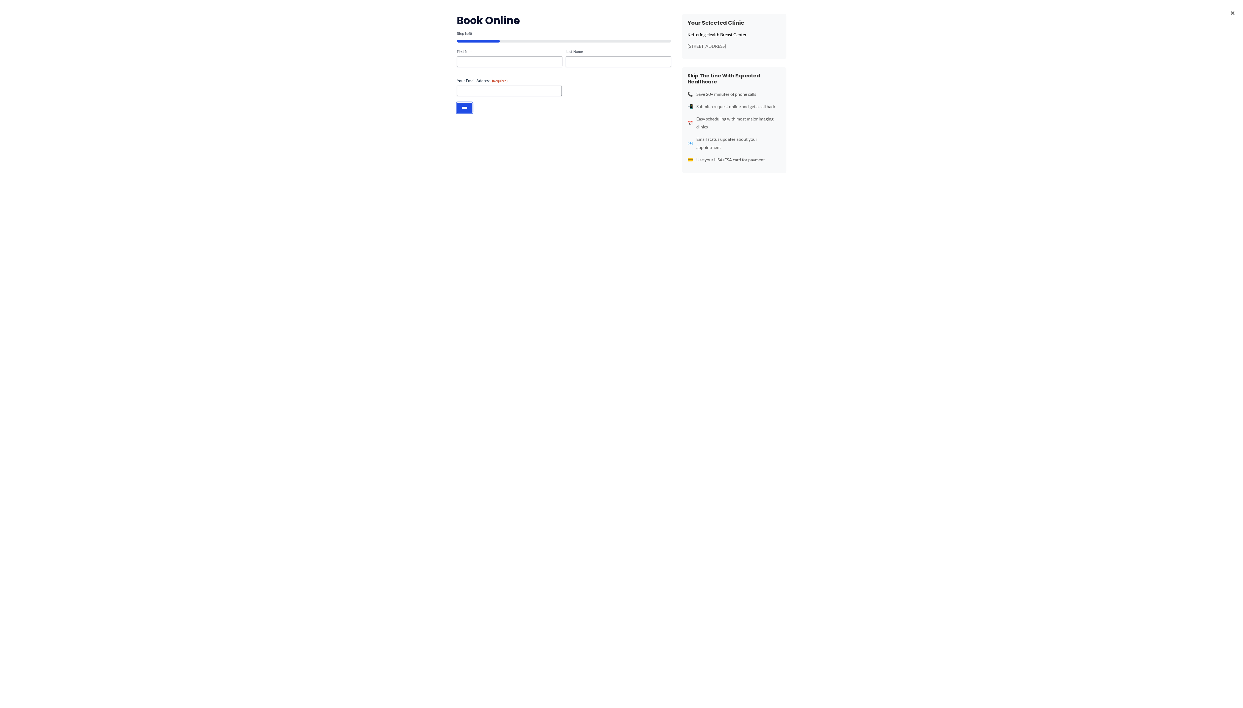
click at [372, 106] on input "****" at bounding box center [464, 108] width 15 height 10
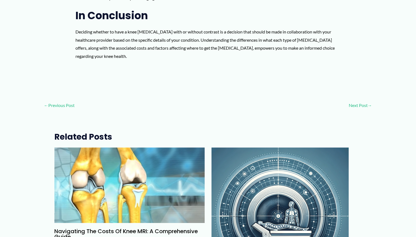
scroll to position [950, 0]
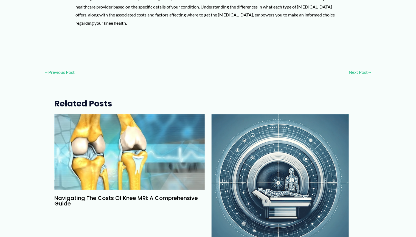
click at [96, 116] on img "Read more about Navigating the Costs of Knee MRI: A Comprehensive Guide" at bounding box center [129, 152] width 150 height 76
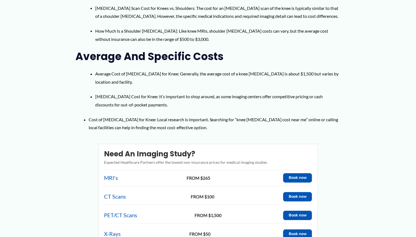
scroll to position [430, 0]
